Goal: Check status: Check status

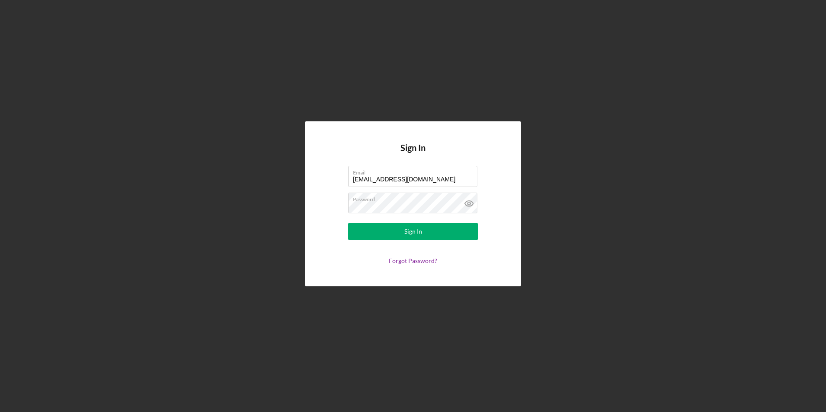
drag, startPoint x: 378, startPoint y: 232, endPoint x: 319, endPoint y: 205, distance: 65.2
click at [378, 232] on button "Sign In" at bounding box center [413, 231] width 130 height 17
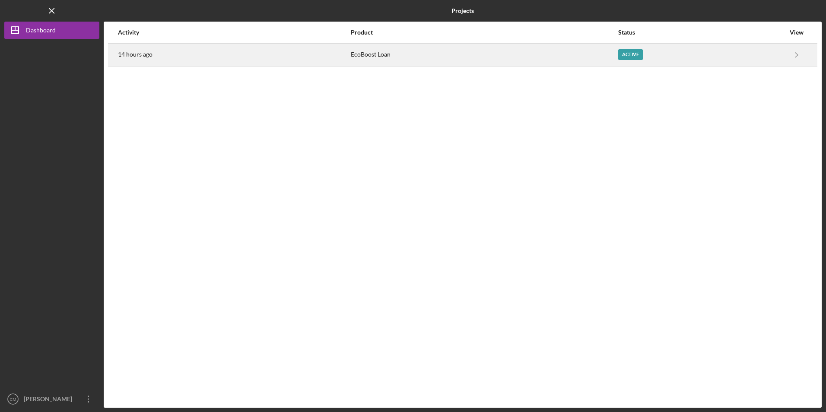
click at [352, 47] on div "EcoBoost Loan" at bounding box center [484, 55] width 266 height 22
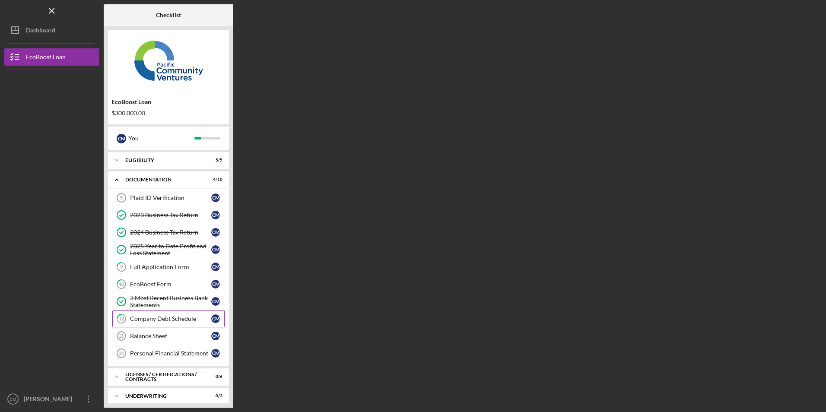
click at [134, 316] on div "Company Debt Schedule" at bounding box center [170, 318] width 81 height 7
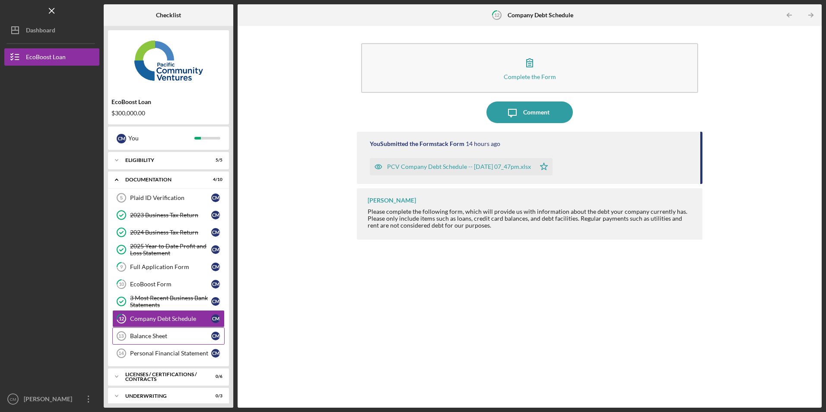
click at [157, 337] on div "Balance Sheet" at bounding box center [170, 336] width 81 height 7
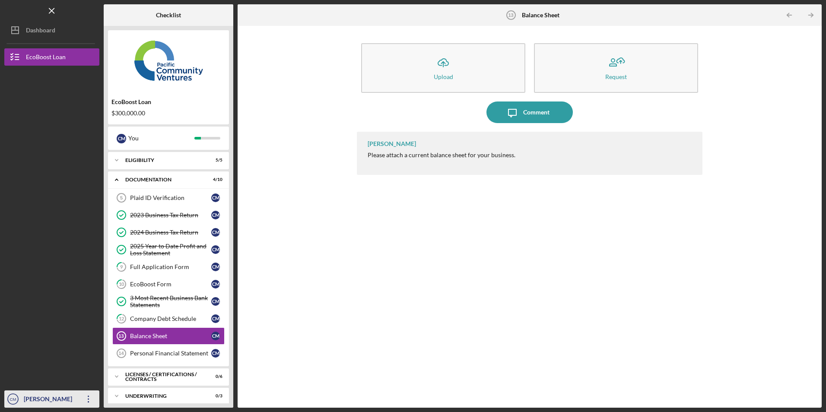
click at [89, 401] on icon "button" at bounding box center [88, 399] width 1 height 7
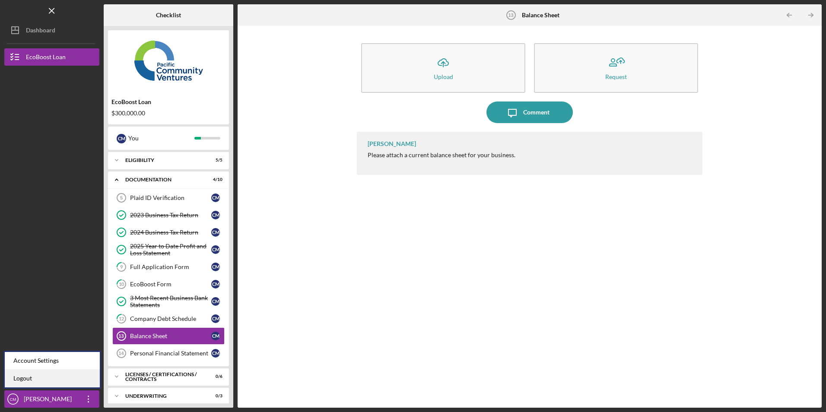
click at [76, 377] on link "Logout" at bounding box center [52, 379] width 95 height 18
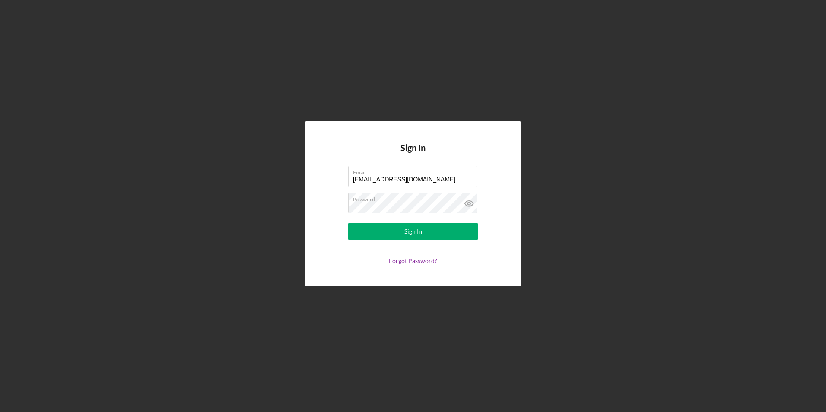
drag, startPoint x: 440, startPoint y: 179, endPoint x: 311, endPoint y: 179, distance: 129.2
click at [311, 179] on div "Sign In Email [EMAIL_ADDRESS][DOMAIN_NAME] Password Sign In Forgot Password?" at bounding box center [413, 203] width 216 height 165
type input "[EMAIL_ADDRESS][DOMAIN_NAME]"
click at [371, 225] on button "Sign In" at bounding box center [413, 231] width 130 height 17
